Goal: Navigation & Orientation: Find specific page/section

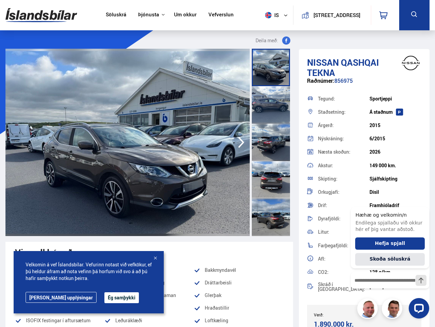
click at [41, 15] on img at bounding box center [41, 15] width 72 height 22
click at [269, 15] on span "is" at bounding box center [270, 15] width 17 height 6
click at [385, 15] on icon at bounding box center [383, 15] width 8 height 8
click at [414, 15] on icon at bounding box center [414, 14] width 9 height 9
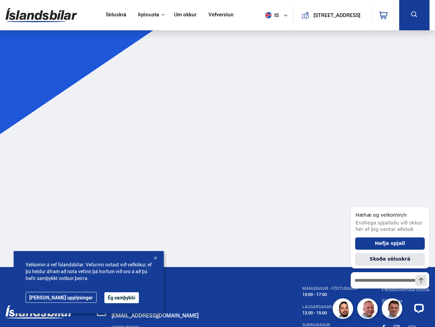
click at [241, 143] on main at bounding box center [217, 152] width 435 height 229
click at [104, 298] on button "Ég samþykki" at bounding box center [121, 298] width 34 height 11
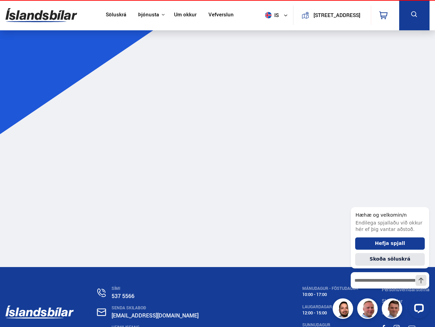
click at [155, 259] on main at bounding box center [217, 152] width 435 height 229
